Goal: Transaction & Acquisition: Purchase product/service

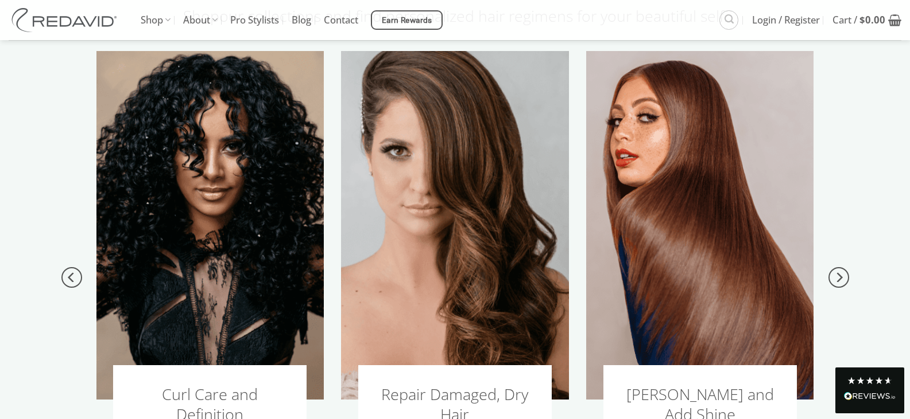
scroll to position [1162, 0]
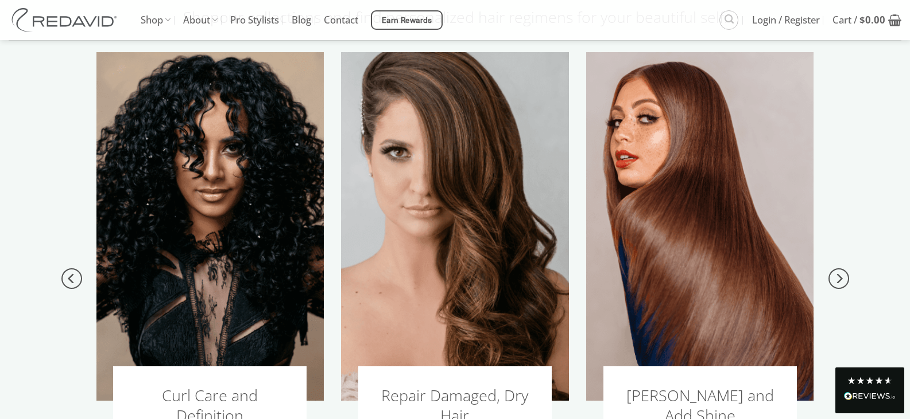
click at [449, 386] on h3 "Repair Damaged, Dry Hair" at bounding box center [454, 406] width 159 height 40
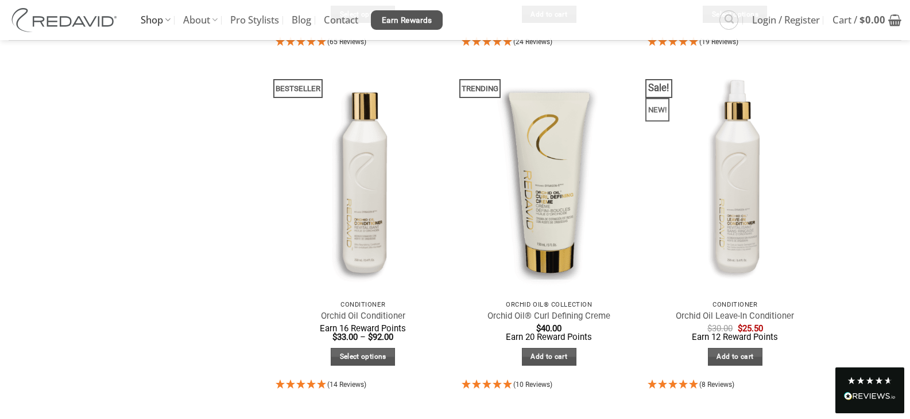
scroll to position [416, 0]
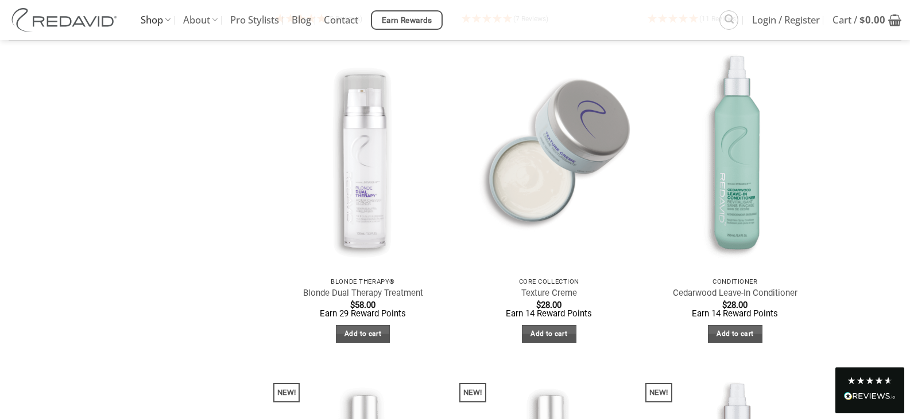
scroll to position [1486, 0]
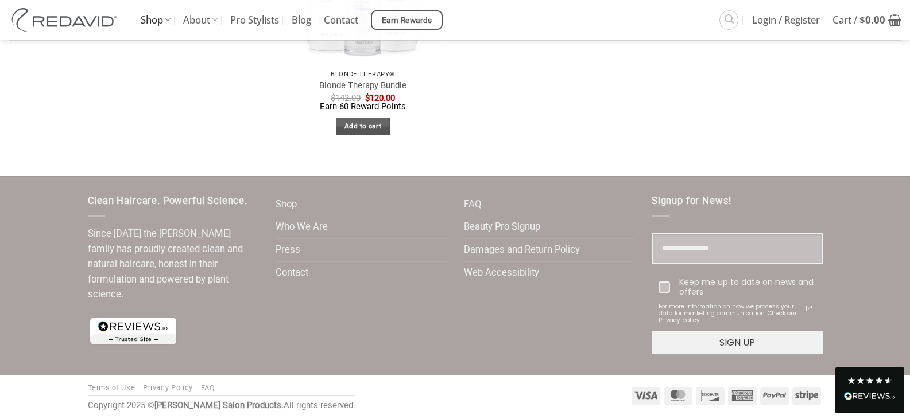
scroll to position [2349, 0]
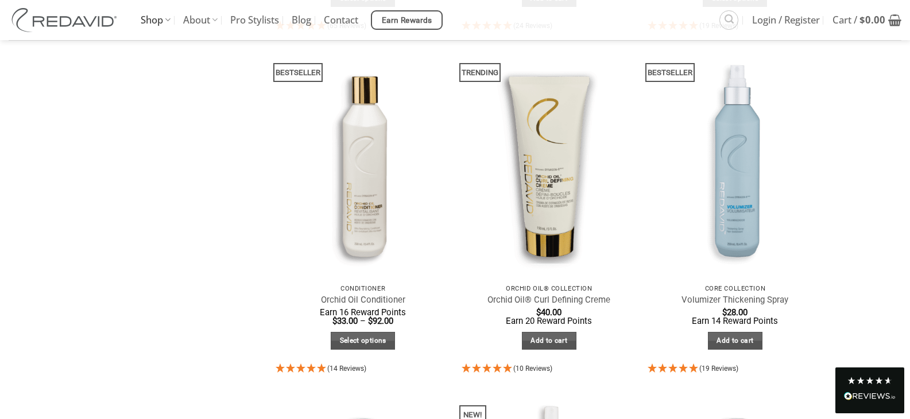
scroll to position [441, 0]
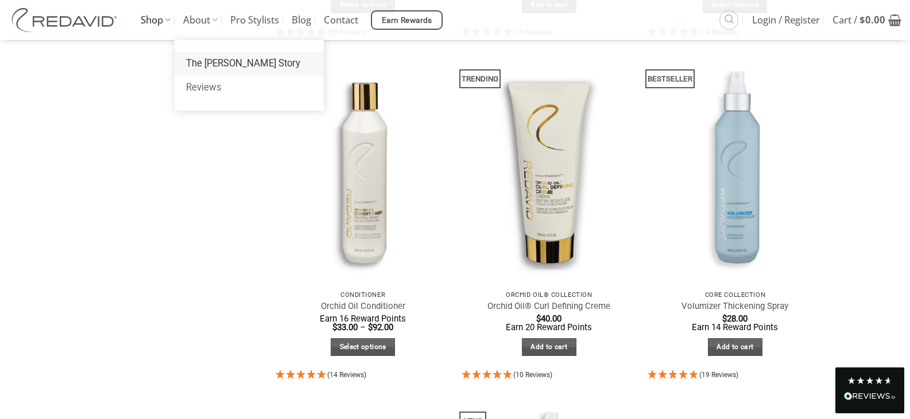
click at [200, 60] on link "The REDAVID Story" at bounding box center [248, 64] width 149 height 24
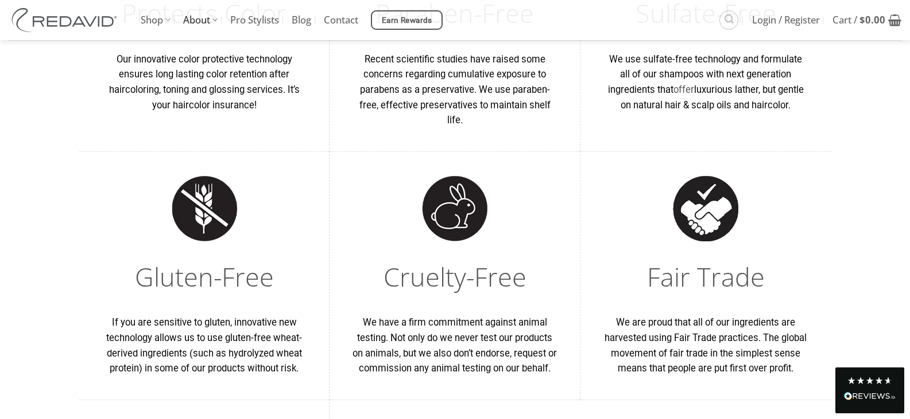
scroll to position [947, 0]
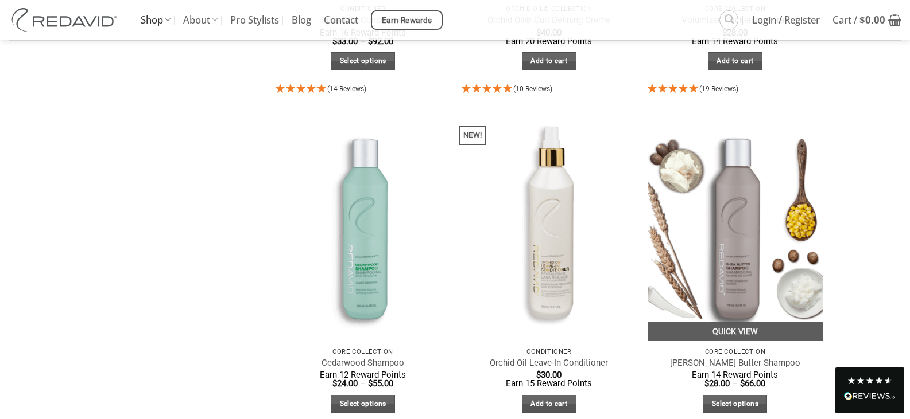
scroll to position [756, 0]
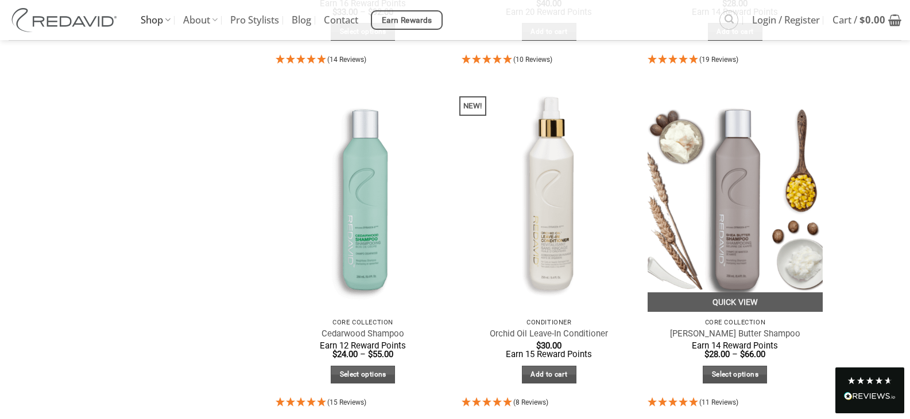
click at [749, 230] on img at bounding box center [734, 195] width 175 height 233
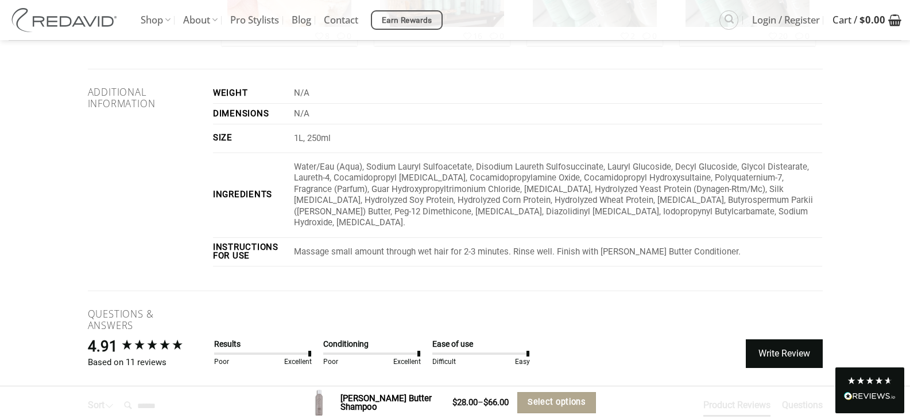
scroll to position [1578, 0]
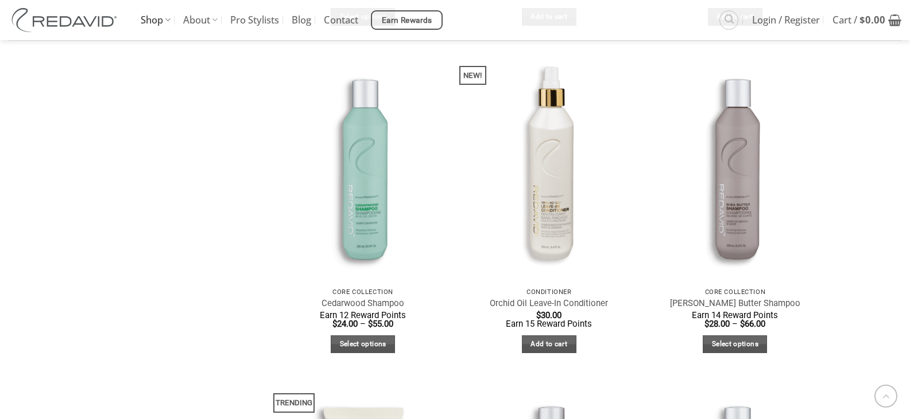
scroll to position [570, 0]
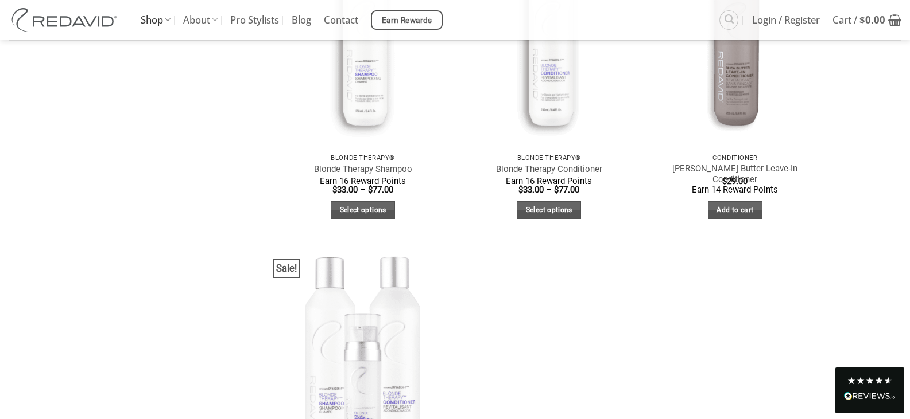
scroll to position [570, 0]
